Goal: Task Accomplishment & Management: Manage account settings

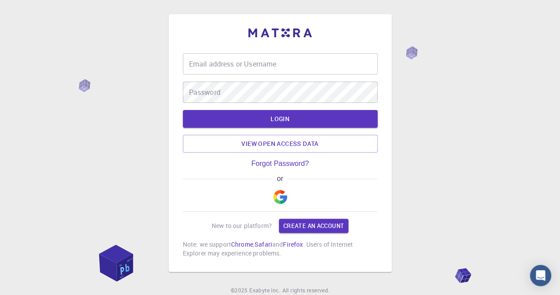
click at [256, 64] on input "Email address or Username" at bounding box center [280, 63] width 195 height 21
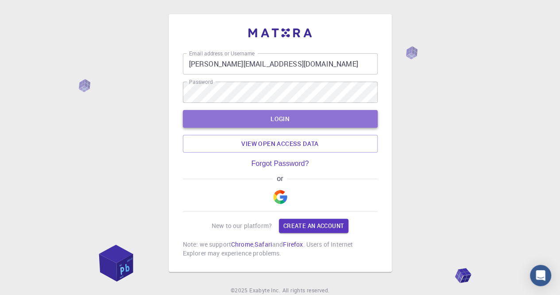
click at [323, 113] on button "LOGIN" at bounding box center [280, 119] width 195 height 18
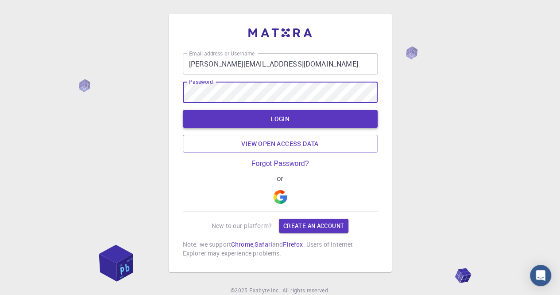
click at [303, 120] on button "LOGIN" at bounding box center [280, 119] width 195 height 18
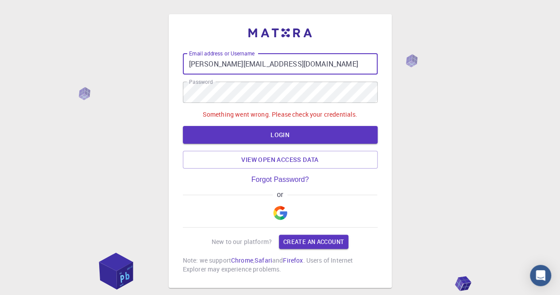
drag, startPoint x: 274, startPoint y: 64, endPoint x: 322, endPoint y: 65, distance: 47.8
click at [322, 65] on input "[PERSON_NAME][EMAIL_ADDRESS][DOMAIN_NAME]" at bounding box center [280, 63] width 195 height 21
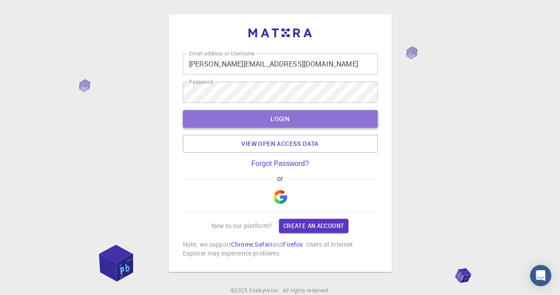
click at [298, 118] on button "LOGIN" at bounding box center [280, 119] width 195 height 18
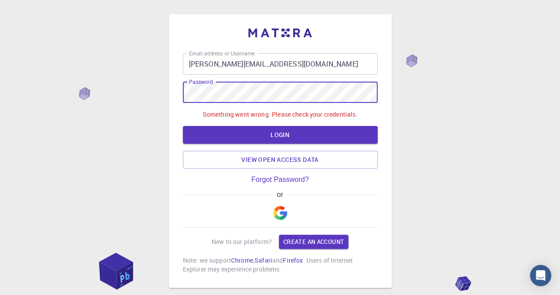
click at [182, 93] on div "Email address or Username [PERSON_NAME][EMAIL_ADDRESS][DOMAIN_NAME] Email addre…" at bounding box center [280, 150] width 223 height 273
click at [316, 67] on input "[PERSON_NAME][EMAIL_ADDRESS][DOMAIN_NAME]" at bounding box center [280, 63] width 195 height 21
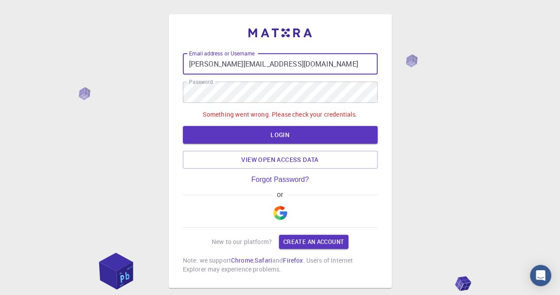
paste input "[URL][DOMAIN_NAME]"
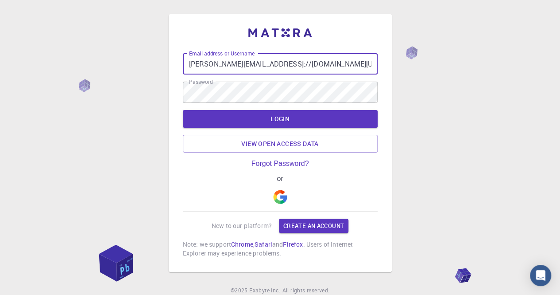
scroll to position [0, 27]
drag, startPoint x: 287, startPoint y: 64, endPoint x: 431, endPoint y: 66, distance: 143.9
click at [429, 66] on div "Email address or Username [PERSON_NAME][EMAIL_ADDRESS]://[DOMAIN_NAME][URL] Ema…" at bounding box center [280, 165] width 560 height 330
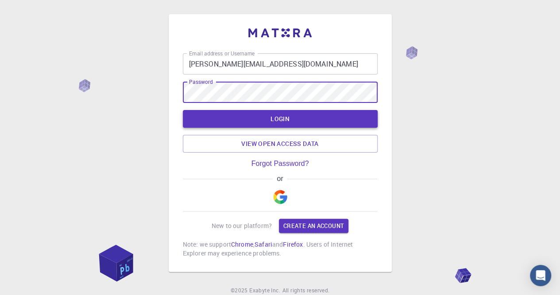
click at [291, 123] on button "LOGIN" at bounding box center [280, 119] width 195 height 18
click at [183, 110] on button "LOGIN" at bounding box center [280, 119] width 195 height 18
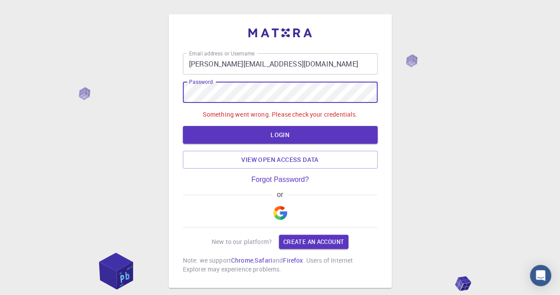
click at [327, 61] on input "[PERSON_NAME][EMAIL_ADDRESS][DOMAIN_NAME]" at bounding box center [280, 63] width 195 height 21
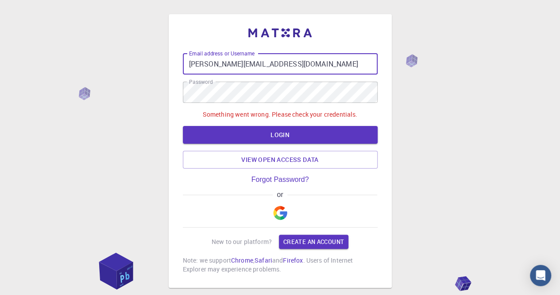
paste input "[URL][DOMAIN_NAME]"
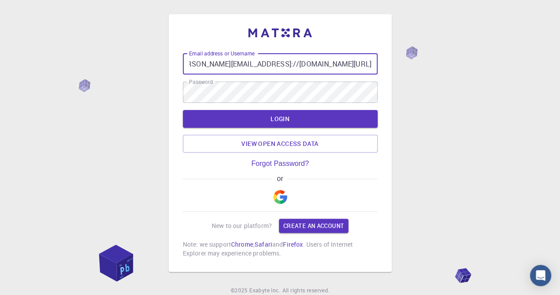
drag, startPoint x: 284, startPoint y: 67, endPoint x: 439, endPoint y: 58, distance: 155.7
click at [438, 58] on div "Email address or Username [PERSON_NAME][EMAIL_ADDRESS]://[DOMAIN_NAME][URL] Ema…" at bounding box center [280, 165] width 560 height 330
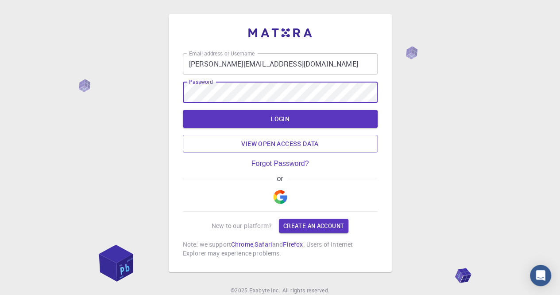
click at [154, 94] on div "Email address or Username [PERSON_NAME][EMAIL_ADDRESS][DOMAIN_NAME] Email addre…" at bounding box center [280, 165] width 560 height 330
click at [183, 110] on button "LOGIN" at bounding box center [280, 119] width 195 height 18
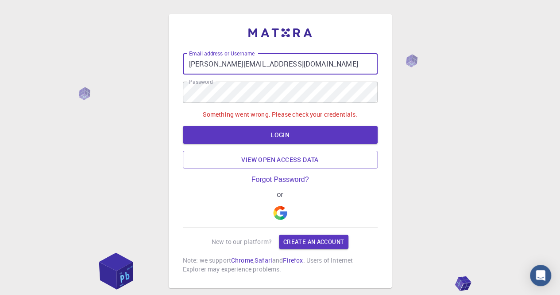
drag, startPoint x: 274, startPoint y: 62, endPoint x: 353, endPoint y: 62, distance: 79.7
click at [352, 62] on input "[PERSON_NAME][EMAIL_ADDRESS][DOMAIN_NAME]" at bounding box center [280, 63] width 195 height 21
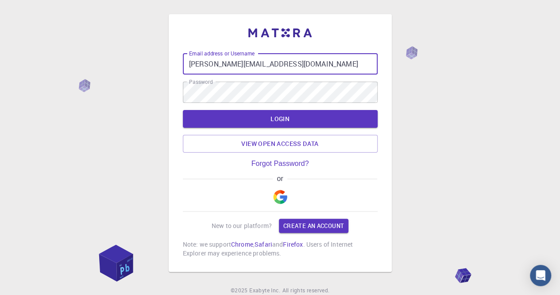
type input "[PERSON_NAME][EMAIL_ADDRESS][DOMAIN_NAME]"
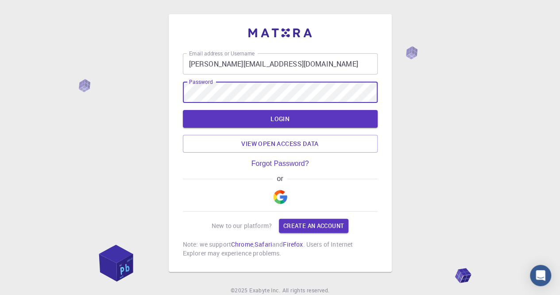
click at [183, 110] on button "LOGIN" at bounding box center [280, 119] width 195 height 18
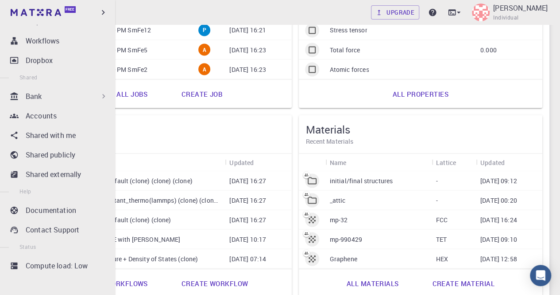
scroll to position [127, 0]
click at [43, 112] on p "Accounts" at bounding box center [41, 115] width 31 height 11
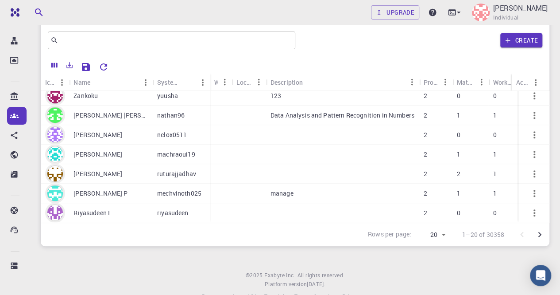
scroll to position [47, 0]
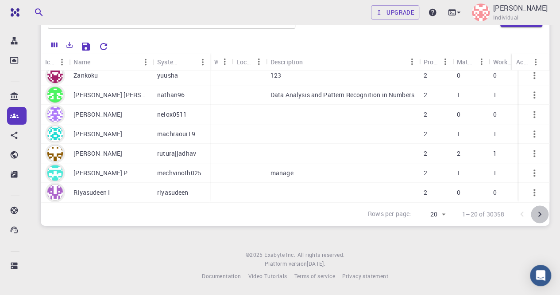
click at [539, 212] on icon "Go to next page" at bounding box center [540, 214] width 11 height 11
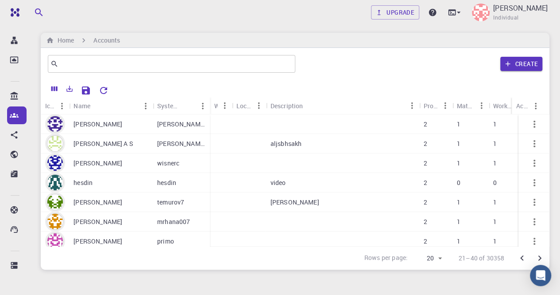
scroll to position [126, 0]
click at [523, 258] on icon "Go to previous page" at bounding box center [522, 257] width 11 height 11
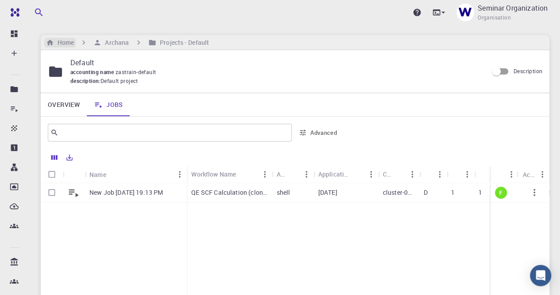
click at [63, 40] on h6 "Home" at bounding box center [64, 43] width 20 height 10
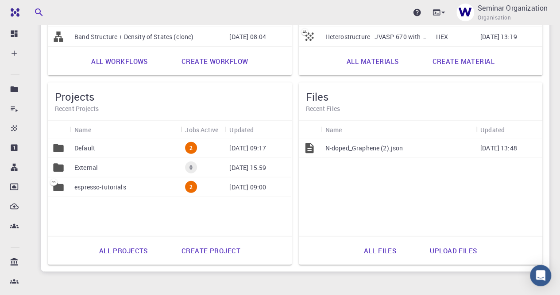
scroll to position [1063, 0]
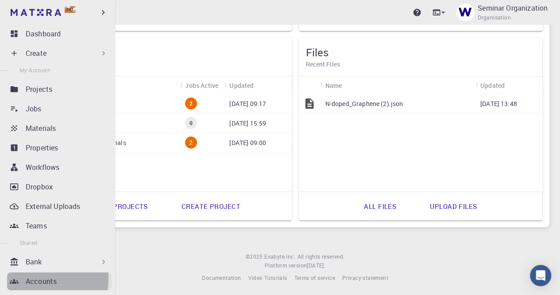
click at [27, 278] on p "Accounts" at bounding box center [41, 280] width 31 height 11
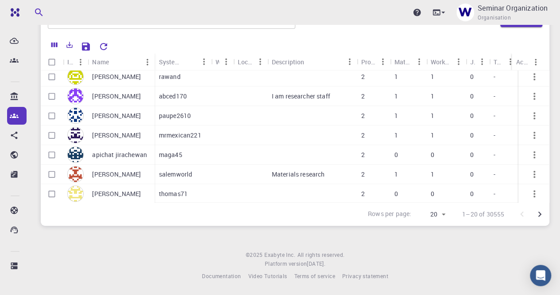
scroll to position [265, 0]
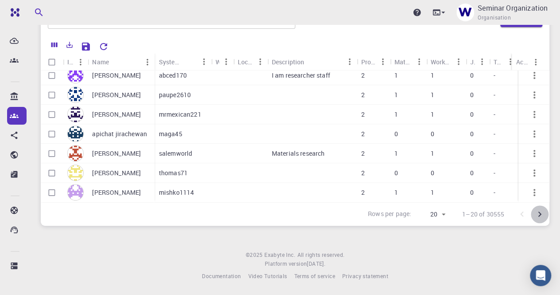
click at [541, 210] on icon "Go to next page" at bounding box center [540, 214] width 11 height 11
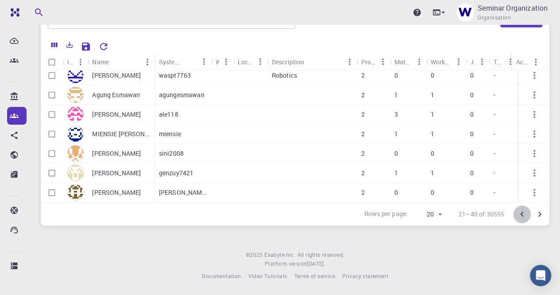
click at [523, 214] on icon "Go to previous page" at bounding box center [522, 214] width 11 height 11
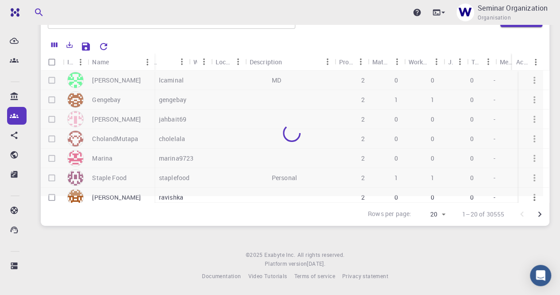
scroll to position [0, 126]
